Goal: Check status: Check status

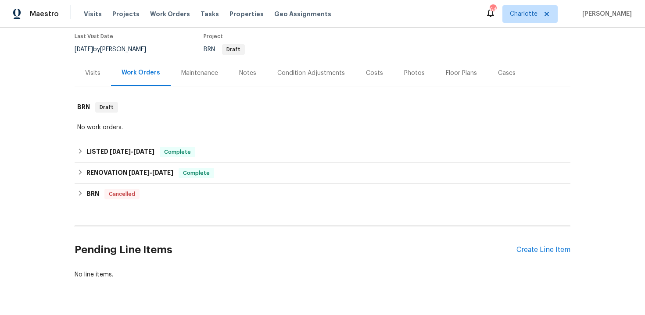
scroll to position [79, 0]
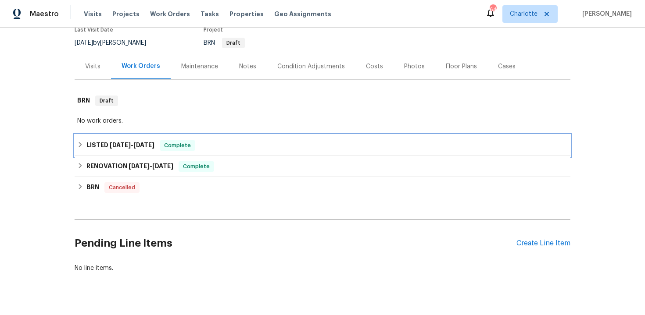
click at [232, 138] on div "LISTED [DATE] - [DATE] Complete" at bounding box center [323, 145] width 496 height 21
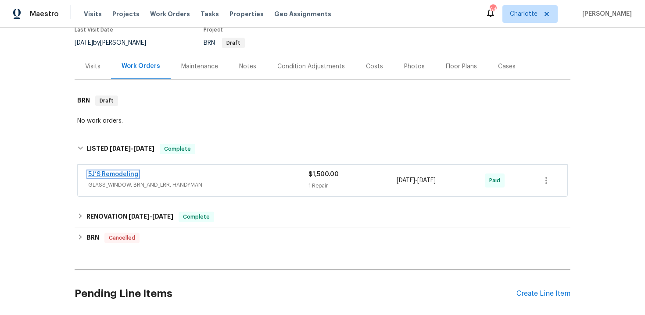
click at [122, 176] on link "5J’S Remodeling" at bounding box center [113, 174] width 50 height 6
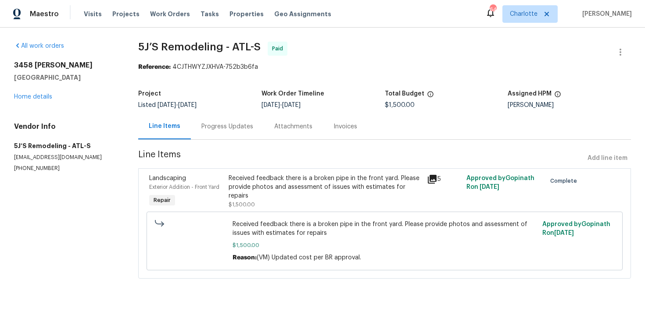
click at [234, 126] on div "Progress Updates" at bounding box center [227, 126] width 52 height 9
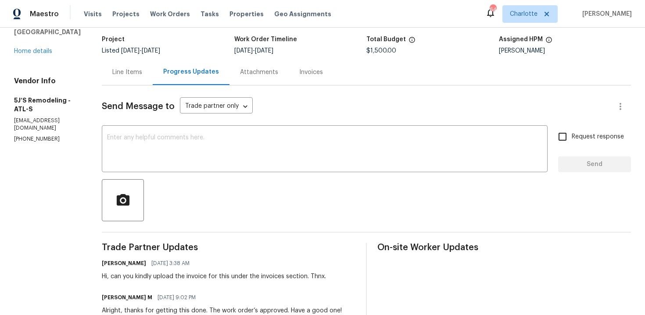
scroll to position [51, 0]
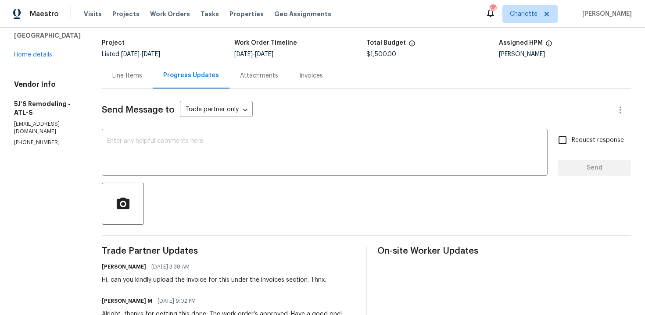
click at [313, 79] on div "Invoices" at bounding box center [311, 75] width 24 height 9
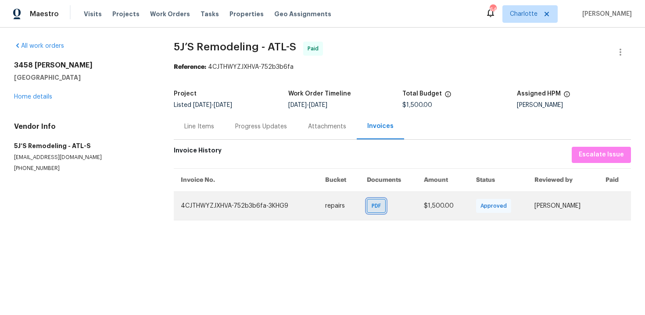
click at [371, 206] on span "PDF" at bounding box center [377, 206] width 13 height 9
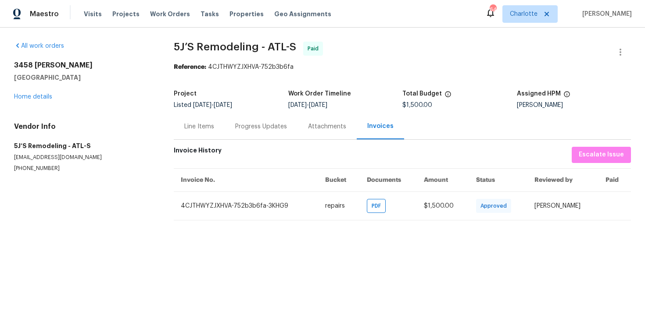
click at [211, 128] on div "Line Items" at bounding box center [199, 126] width 30 height 9
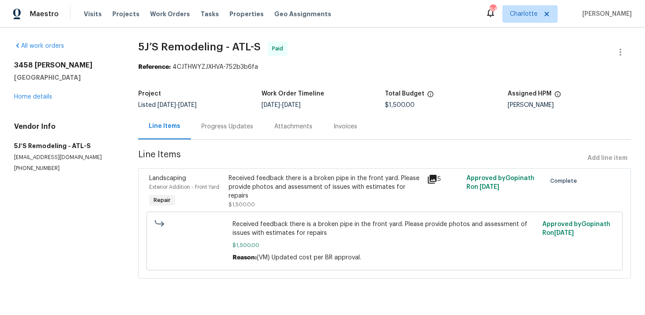
click at [228, 128] on div "Progress Updates" at bounding box center [227, 126] width 52 height 9
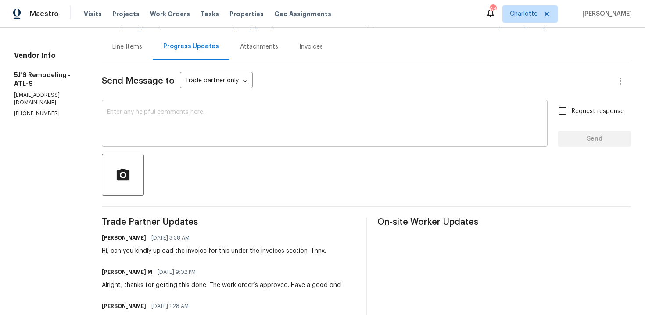
scroll to position [78, 0]
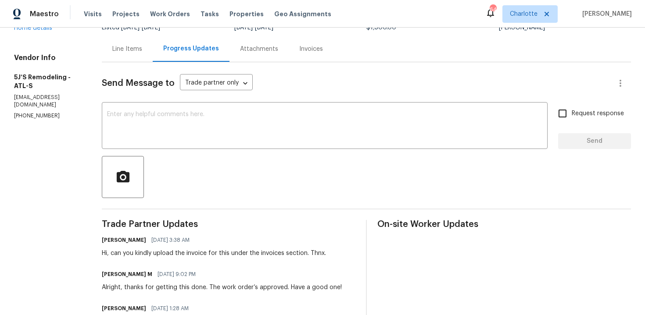
click at [313, 58] on div "Invoices" at bounding box center [311, 49] width 45 height 26
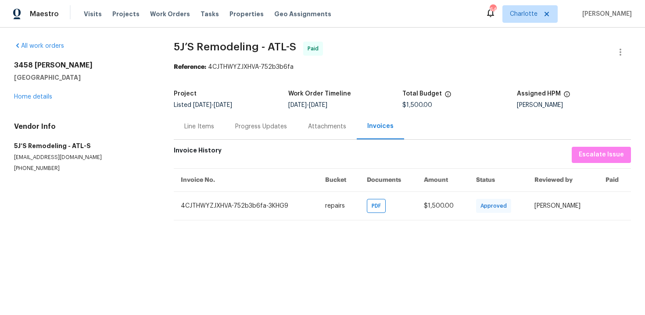
click at [369, 49] on span "5J’S Remodeling - ATL-S Paid" at bounding box center [392, 52] width 436 height 21
click at [250, 127] on div "Progress Updates" at bounding box center [261, 126] width 52 height 9
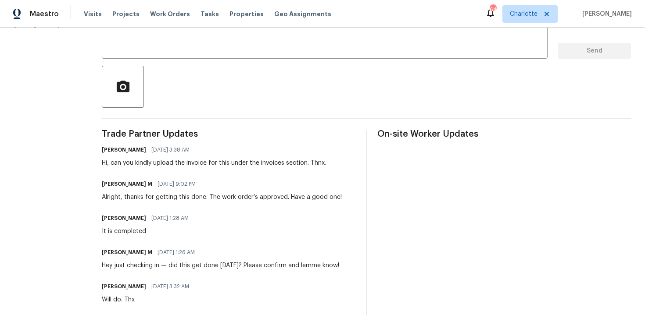
scroll to position [169, 0]
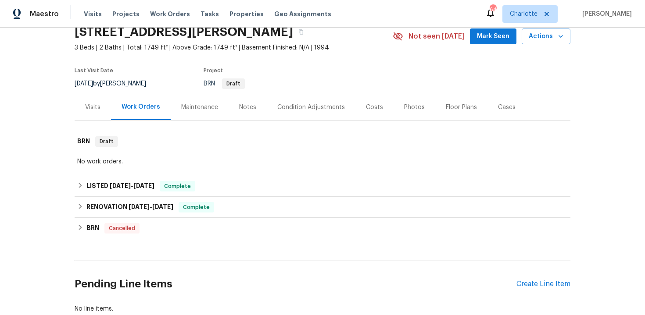
scroll to position [85, 0]
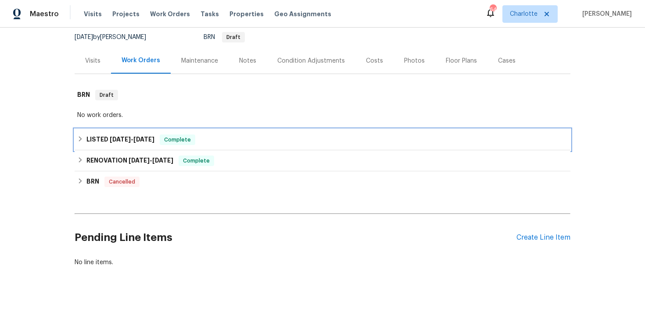
click at [272, 139] on div "LISTED [DATE] - [DATE] Complete" at bounding box center [322, 140] width 490 height 11
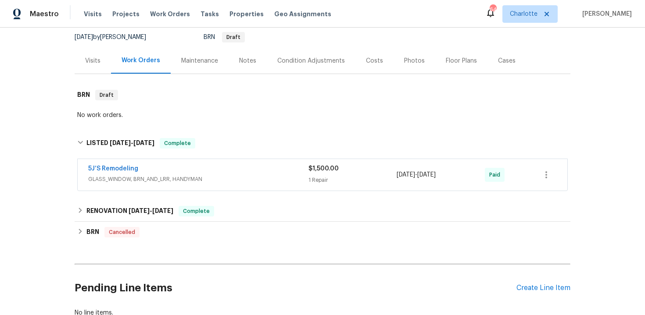
click at [236, 173] on div "5J’S Remodeling" at bounding box center [198, 169] width 220 height 11
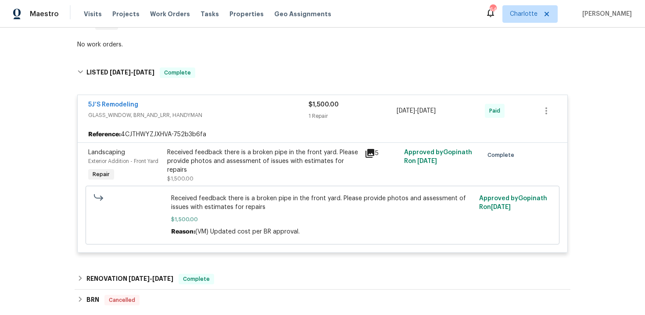
scroll to position [155, 0]
click at [250, 105] on div "5J’S Remodeling" at bounding box center [198, 106] width 220 height 11
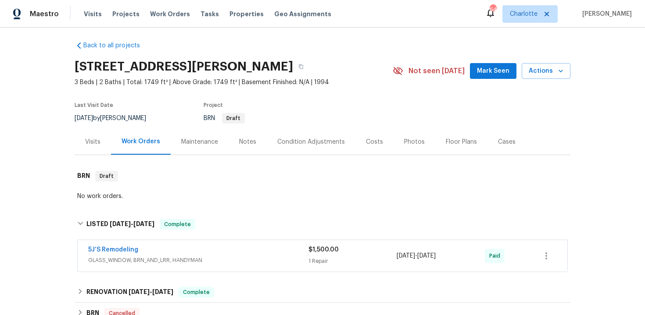
scroll to position [0, 0]
